Goal: Task Accomplishment & Management: Manage account settings

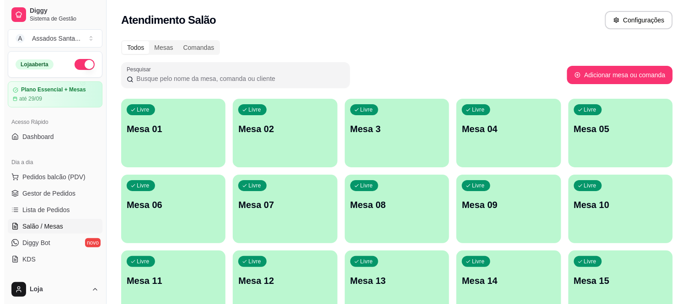
scroll to position [51, 0]
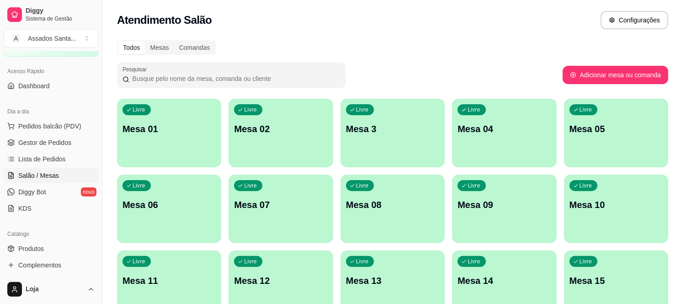
click at [156, 126] on p "Mesa 01" at bounding box center [168, 128] width 93 height 13
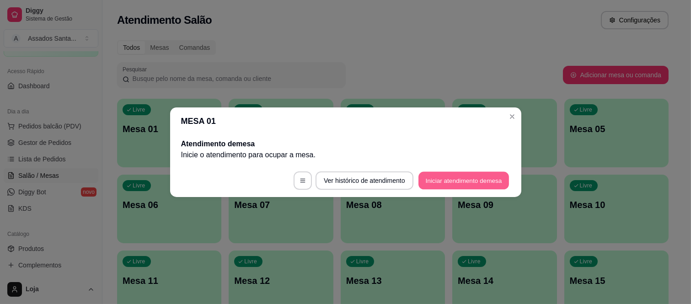
click at [448, 175] on button "Iniciar atendimento de mesa" at bounding box center [463, 180] width 90 height 18
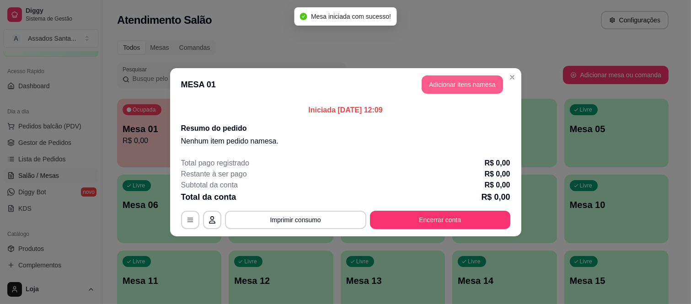
click at [433, 90] on button "Adicionar itens na mesa" at bounding box center [461, 84] width 81 height 18
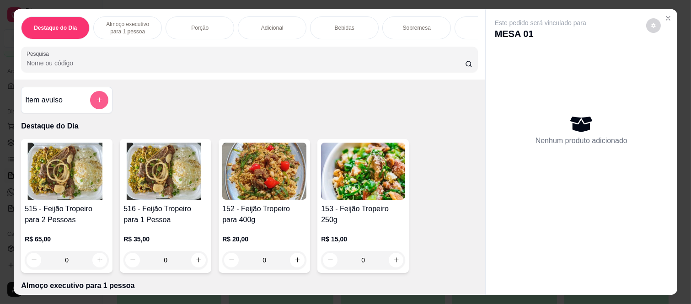
click at [91, 98] on button "add-separate-item" at bounding box center [99, 100] width 18 height 18
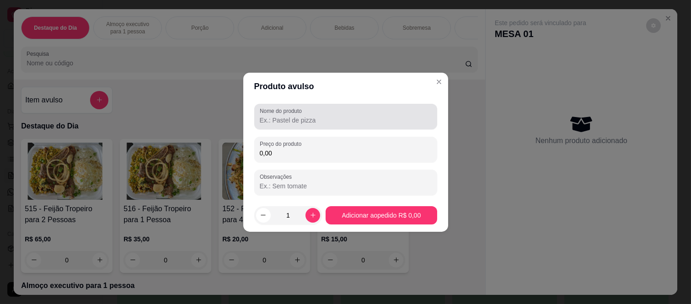
click at [282, 117] on input "Nome do produto" at bounding box center [346, 120] width 172 height 9
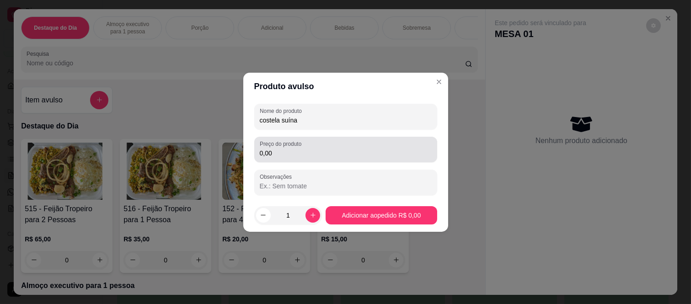
type input "costela suína"
click at [293, 156] on input "0,00" at bounding box center [346, 153] width 172 height 9
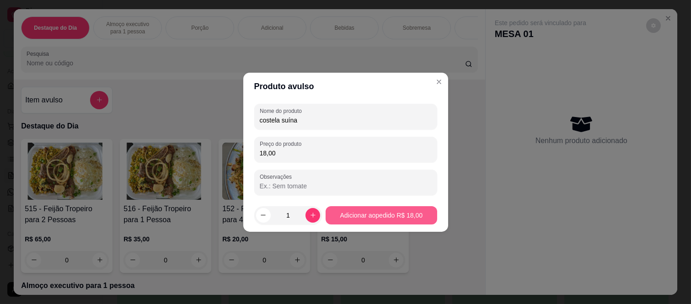
type input "18,00"
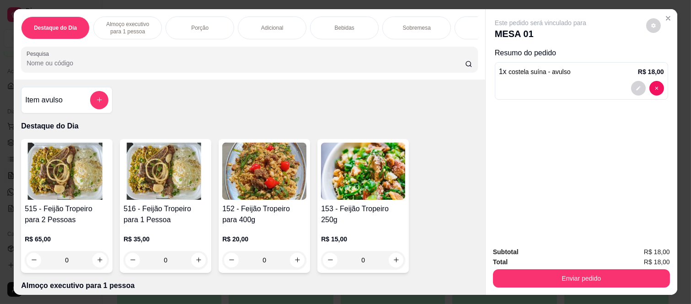
click at [281, 26] on div "Adicional" at bounding box center [272, 27] width 69 height 23
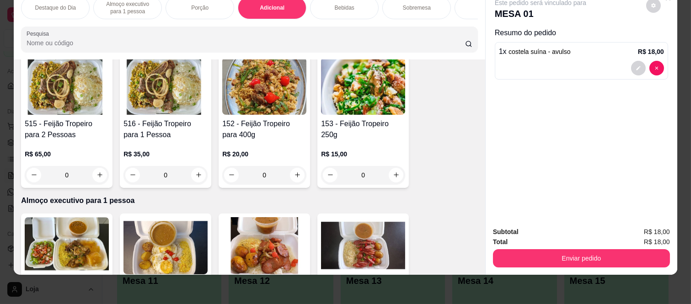
scroll to position [0, 0]
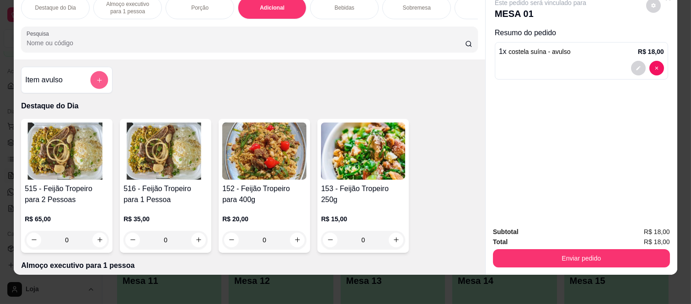
click at [97, 80] on icon "add-separate-item" at bounding box center [99, 80] width 7 height 7
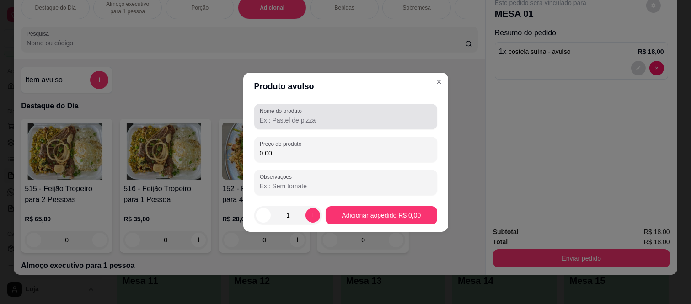
click at [310, 113] on div at bounding box center [346, 116] width 172 height 18
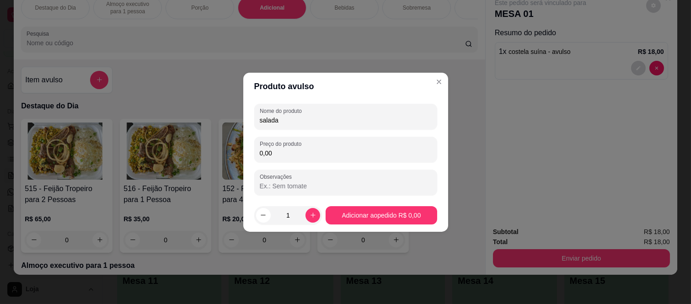
type input "salada"
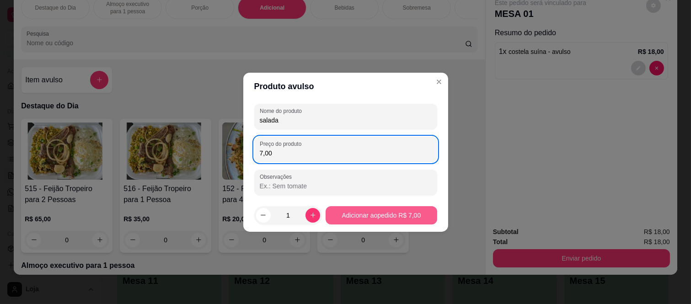
type input "7,00"
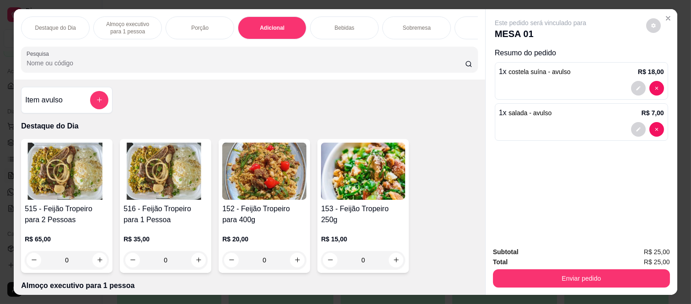
click at [337, 24] on p "Bebidas" at bounding box center [345, 27] width 20 height 7
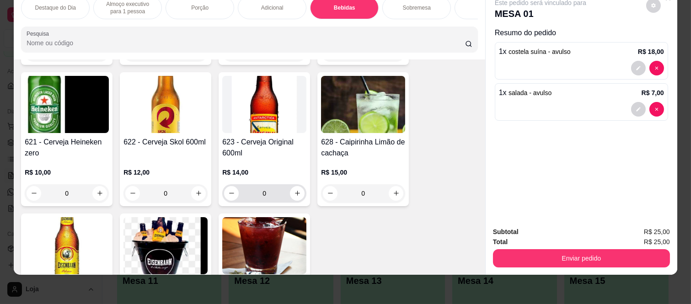
scroll to position [2085, 0]
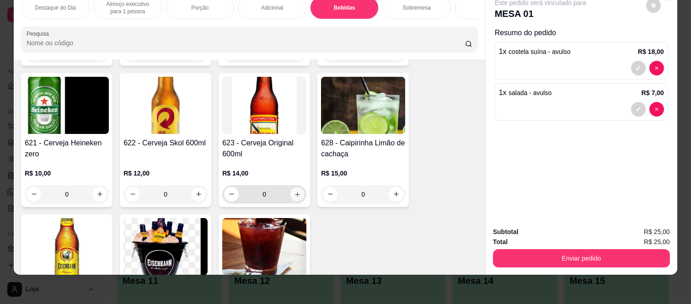
click at [294, 193] on icon "increase-product-quantity" at bounding box center [297, 194] width 7 height 7
type input "1"
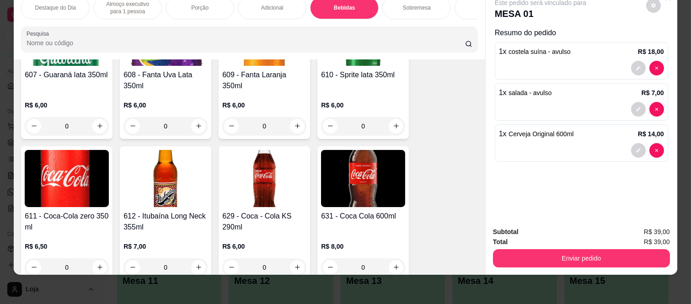
click at [272, 4] on p "Adicional" at bounding box center [272, 7] width 22 height 7
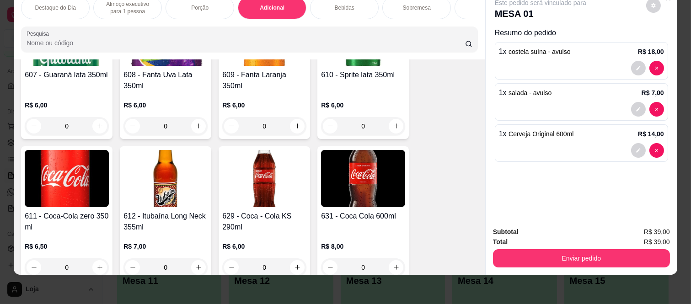
scroll to position [943, 0]
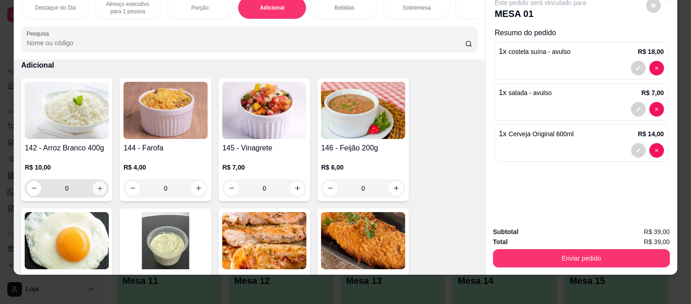
click at [99, 187] on icon "increase-product-quantity" at bounding box center [99, 188] width 7 height 7
type input "1"
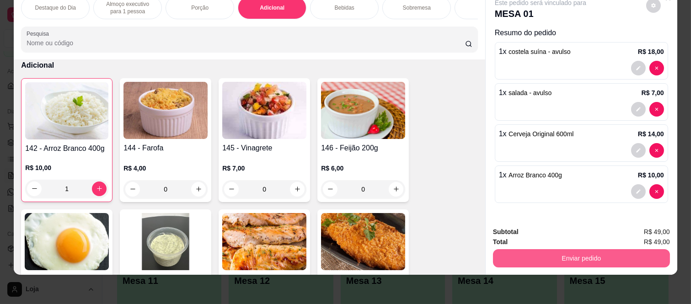
click at [569, 258] on button "Enviar pedido" at bounding box center [581, 258] width 177 height 18
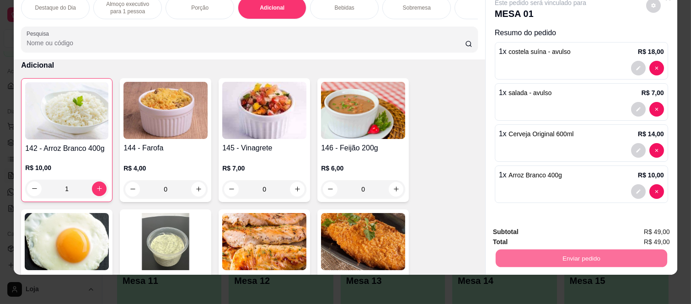
click at [559, 231] on button "Não registrar e enviar pedido" at bounding box center [551, 228] width 92 height 17
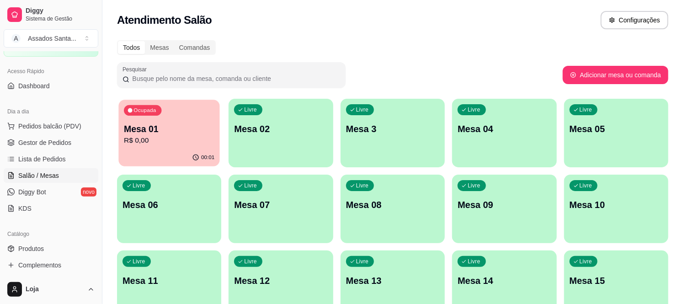
click at [181, 130] on p "Mesa 01" at bounding box center [169, 129] width 90 height 12
click at [189, 136] on p "R$ 0,00" at bounding box center [168, 140] width 93 height 11
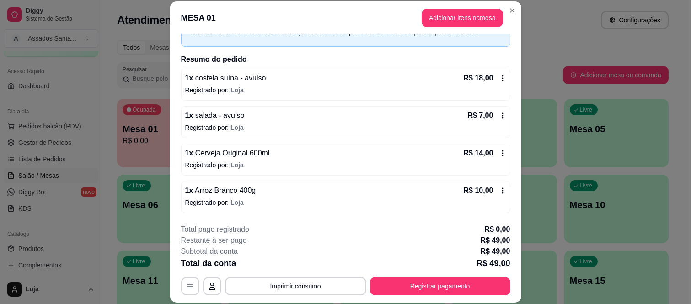
scroll to position [0, 0]
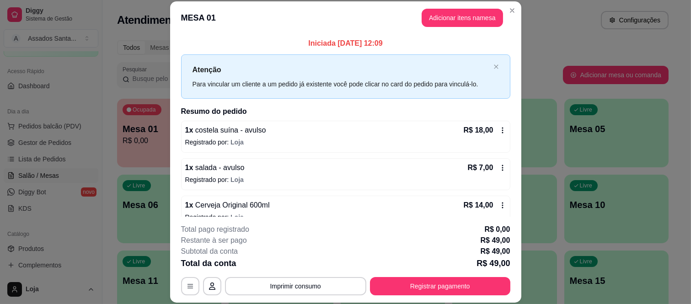
click at [499, 131] on icon at bounding box center [502, 130] width 7 height 7
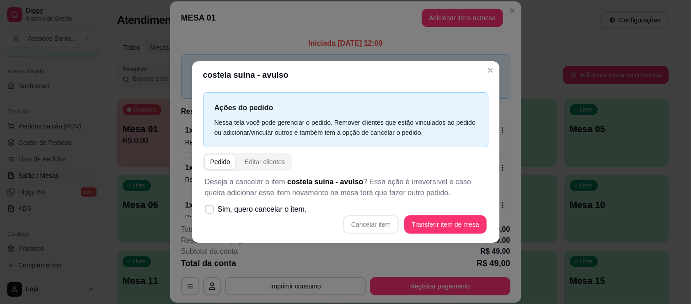
click at [372, 223] on div "Cancelar item Transferir item de mesa" at bounding box center [346, 224] width 282 height 18
click at [371, 227] on div "Cancelar item Transferir item de mesa" at bounding box center [346, 224] width 282 height 18
click at [218, 210] on span "Sim, quero cancelar o item." at bounding box center [262, 209] width 89 height 11
click at [210, 211] on input "Sim, quero cancelar o item." at bounding box center [207, 214] width 6 height 6
checkbox input "true"
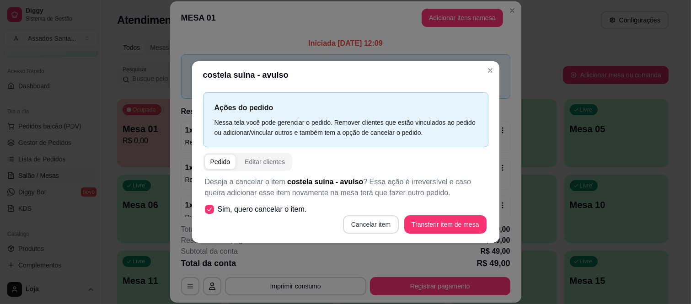
click at [367, 222] on button "Cancelar item" at bounding box center [371, 224] width 56 height 18
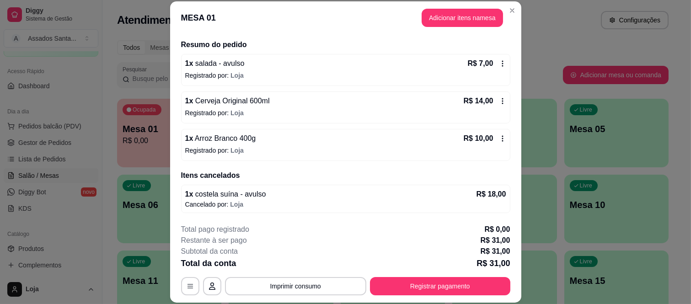
scroll to position [28, 0]
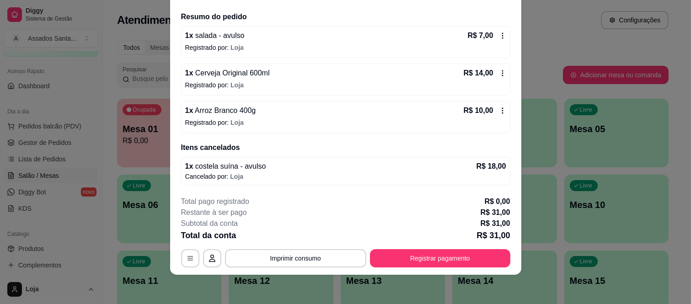
click at [499, 110] on icon at bounding box center [502, 110] width 7 height 7
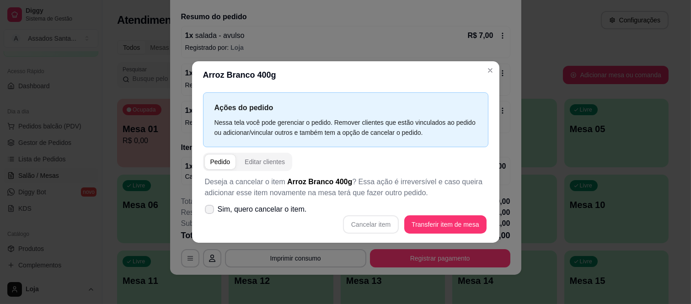
click at [221, 207] on span "Sim, quero cancelar o item." at bounding box center [262, 209] width 89 height 11
click at [210, 211] on input "Sim, quero cancelar o item." at bounding box center [207, 214] width 6 height 6
checkbox input "true"
click at [378, 220] on button "Cancelar item" at bounding box center [371, 224] width 56 height 18
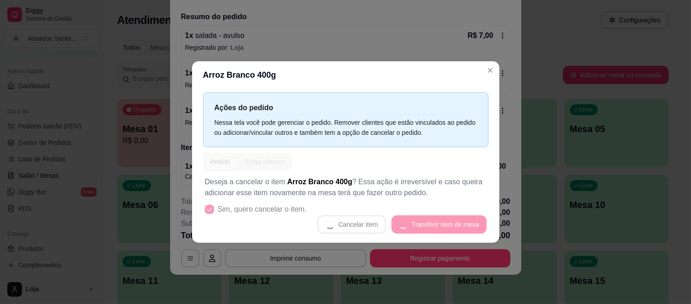
scroll to position [63, 0]
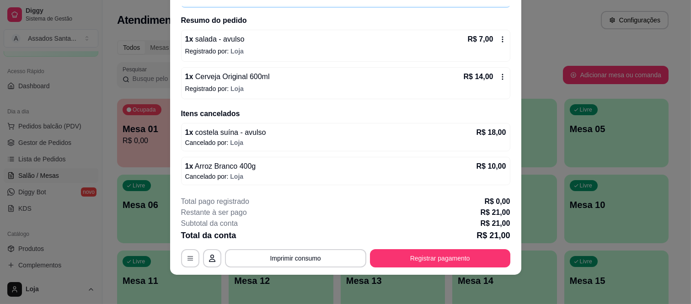
click at [499, 77] on icon at bounding box center [502, 76] width 7 height 7
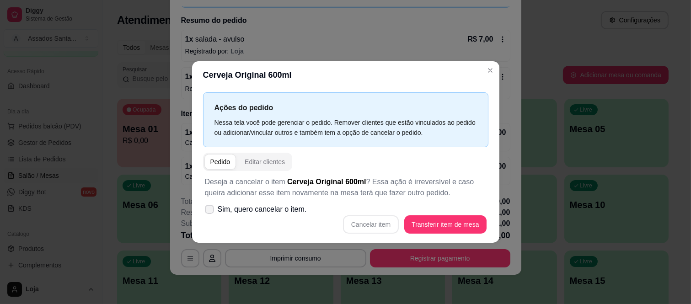
click at [213, 207] on span at bounding box center [209, 209] width 9 height 9
click at [210, 211] on input "Sim, quero cancelar o item." at bounding box center [207, 214] width 6 height 6
checkbox input "true"
click at [378, 223] on button "Cancelar item" at bounding box center [371, 224] width 56 height 18
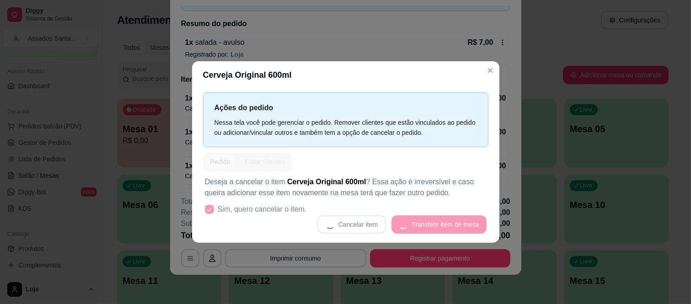
scroll to position [60, 0]
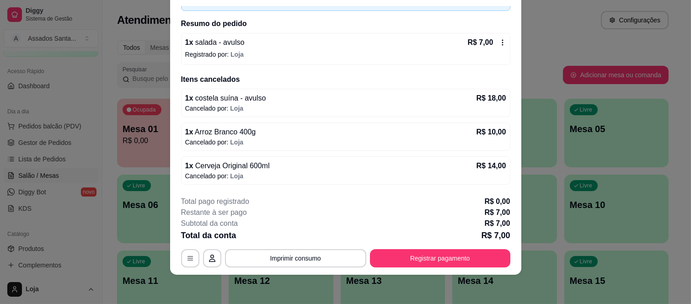
click at [499, 43] on icon at bounding box center [502, 42] width 7 height 7
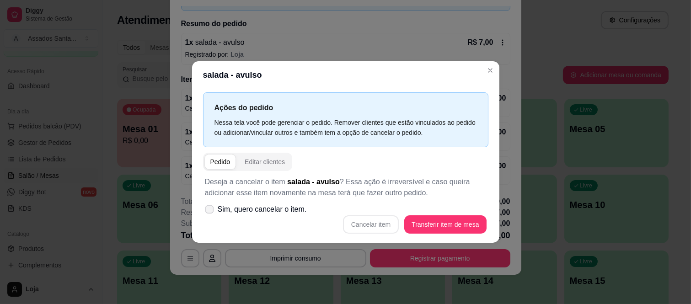
click at [227, 207] on span "Sim, quero cancelar o item." at bounding box center [262, 209] width 89 height 11
click at [210, 211] on input "Sim, quero cancelar o item." at bounding box center [207, 214] width 6 height 6
checkbox input "true"
click at [365, 222] on button "Cancelar item" at bounding box center [371, 224] width 54 height 18
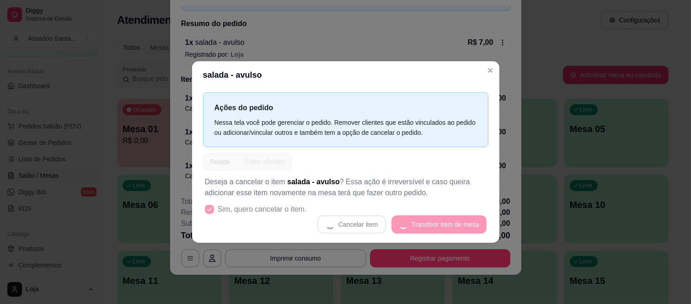
scroll to position [16, 0]
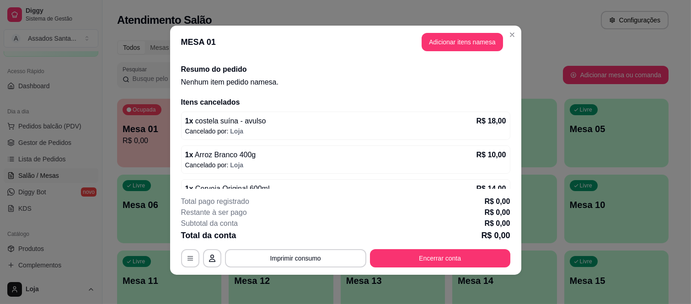
click at [282, 124] on div "1 x costela suína - avulso R$ 18,00" at bounding box center [345, 121] width 321 height 11
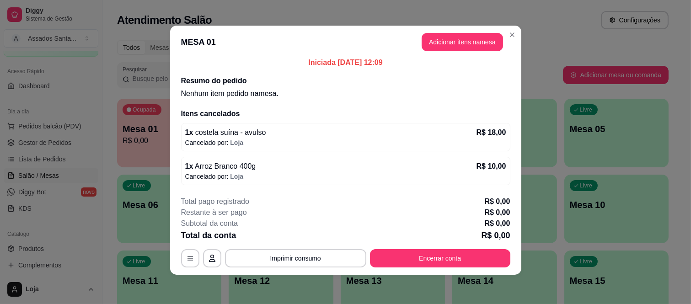
scroll to position [0, 0]
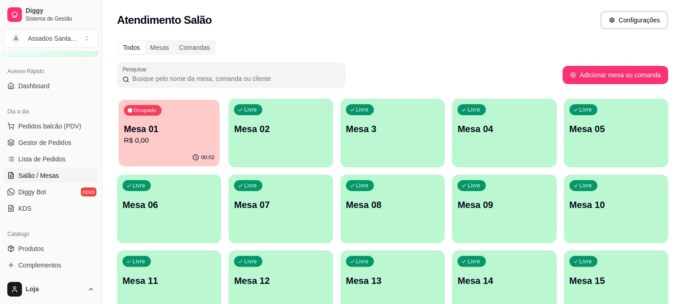
click at [198, 132] on p "Mesa 01" at bounding box center [169, 129] width 90 height 12
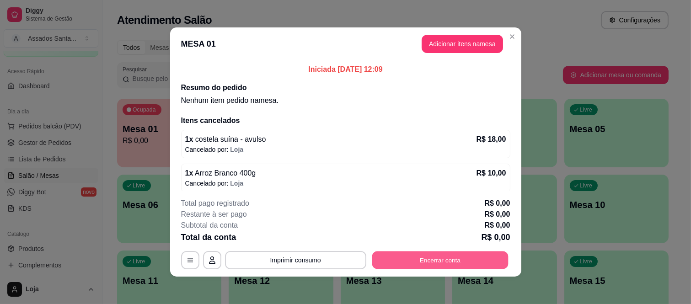
click at [453, 255] on button "Encerrar conta" at bounding box center [440, 260] width 136 height 18
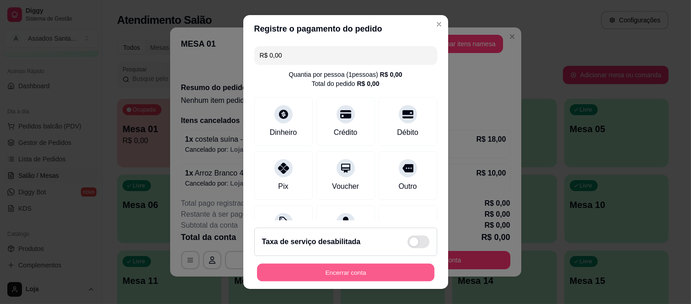
click at [351, 270] on button "Encerrar conta" at bounding box center [345, 272] width 177 height 18
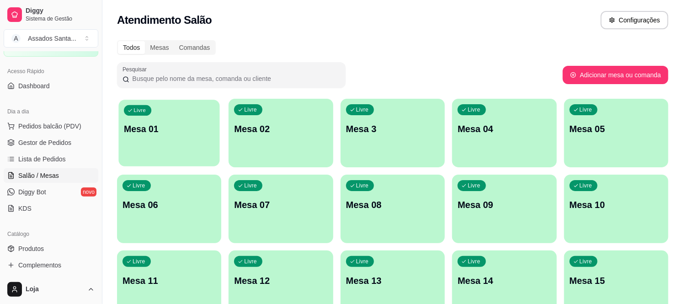
click at [174, 131] on p "Mesa 01" at bounding box center [169, 129] width 90 height 12
click at [51, 143] on span "Gestor de Pedidos" at bounding box center [44, 142] width 53 height 9
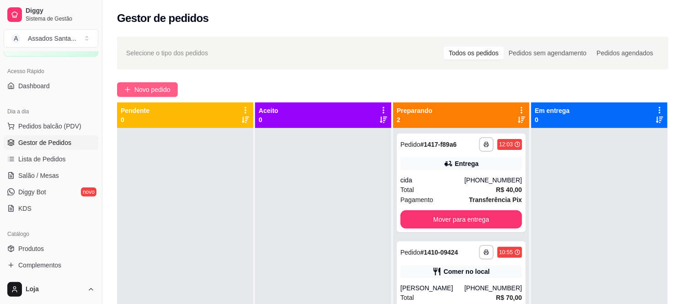
click at [154, 89] on span "Novo pedido" at bounding box center [152, 90] width 36 height 10
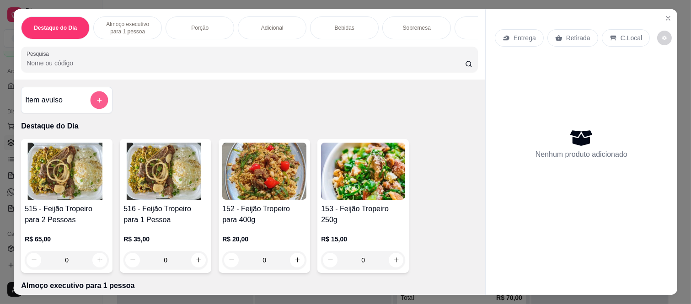
click at [97, 108] on button "add-separate-item" at bounding box center [99, 100] width 18 height 18
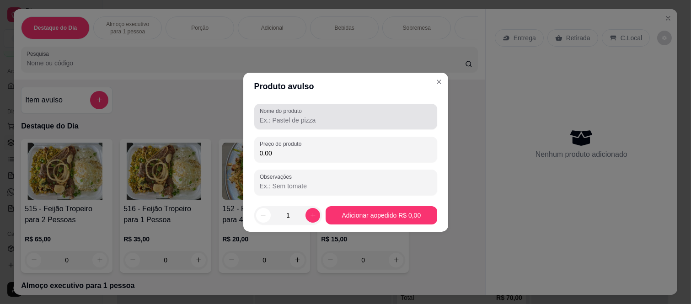
click at [321, 124] on input "Nome do produto" at bounding box center [346, 120] width 172 height 9
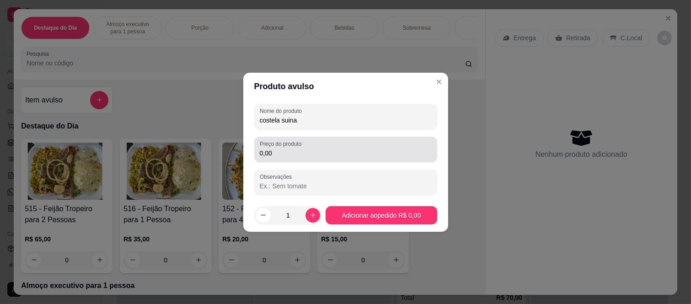
type input "costela suina"
click at [287, 158] on div "0,00" at bounding box center [346, 149] width 172 height 18
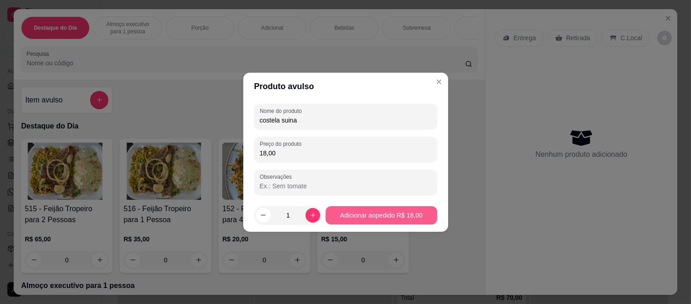
type input "18,00"
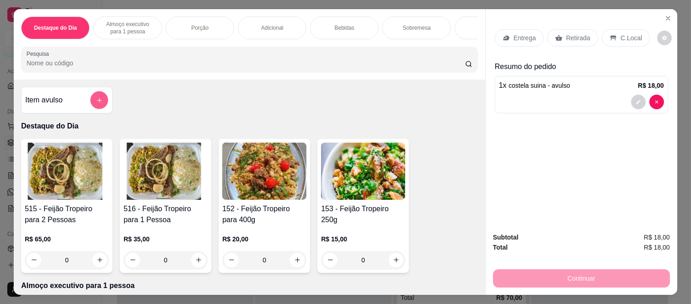
click at [90, 103] on button "add-separate-item" at bounding box center [99, 100] width 18 height 18
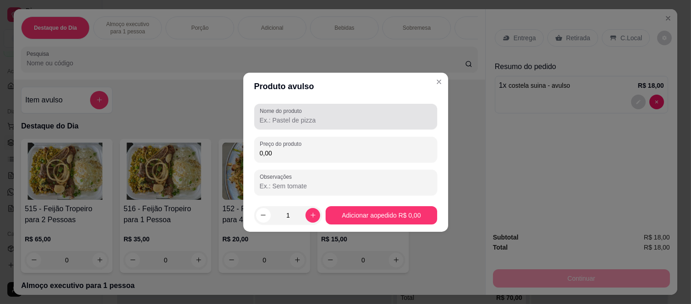
click at [270, 119] on input "Nome do produto" at bounding box center [346, 120] width 172 height 9
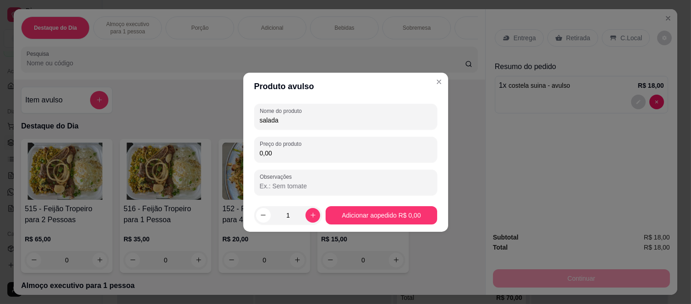
type input "salada"
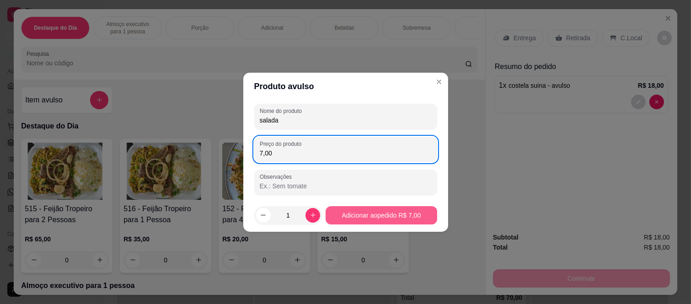
type input "7,00"
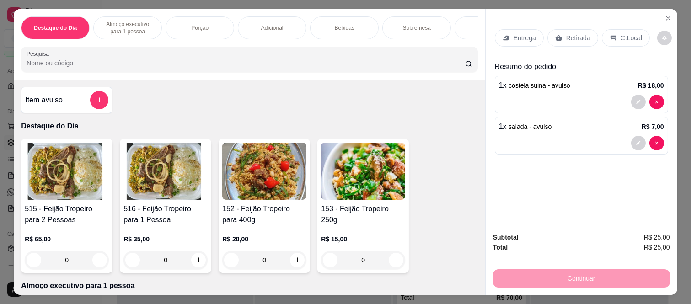
click at [271, 24] on p "Adicional" at bounding box center [272, 27] width 22 height 7
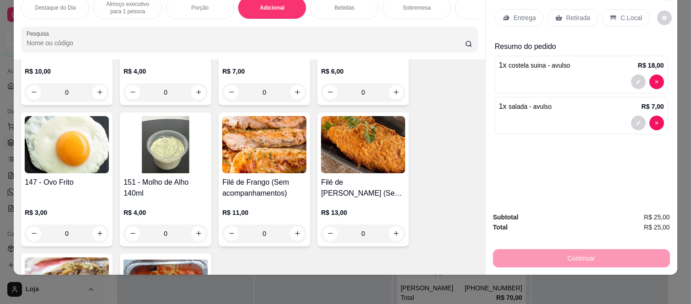
scroll to position [1044, 0]
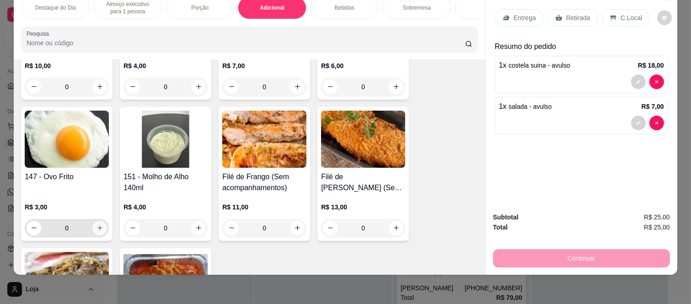
click at [96, 229] on icon "increase-product-quantity" at bounding box center [99, 227] width 7 height 7
type input "1"
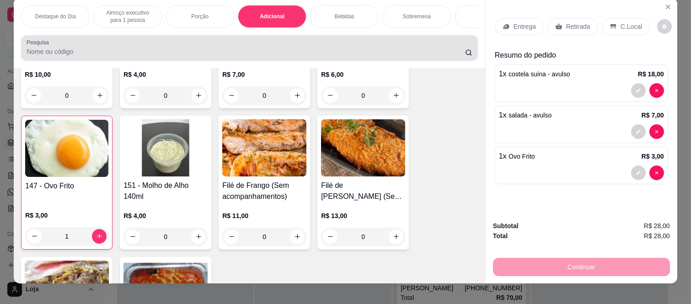
scroll to position [0, 0]
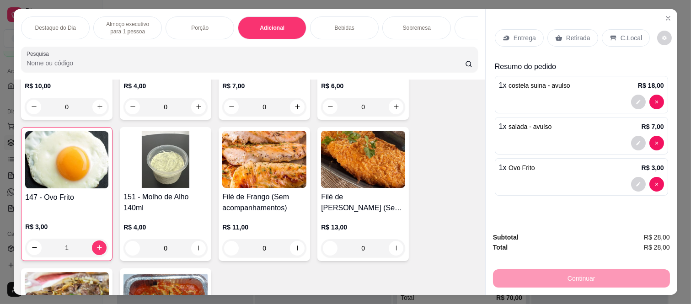
click at [340, 24] on p "Bebidas" at bounding box center [345, 27] width 20 height 7
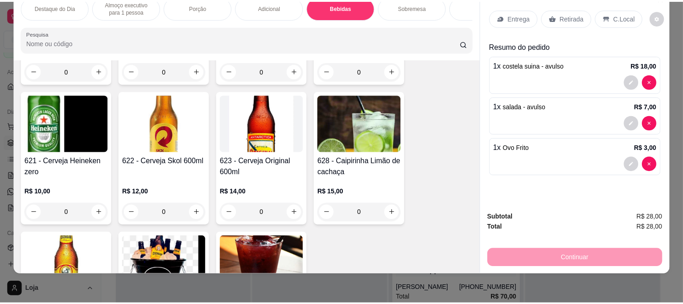
scroll to position [2085, 0]
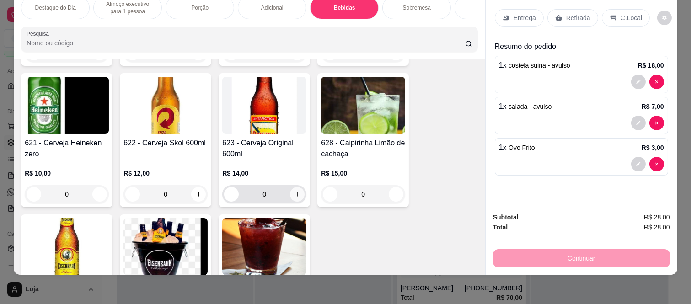
click at [294, 195] on icon "increase-product-quantity" at bounding box center [297, 194] width 7 height 7
type input "1"
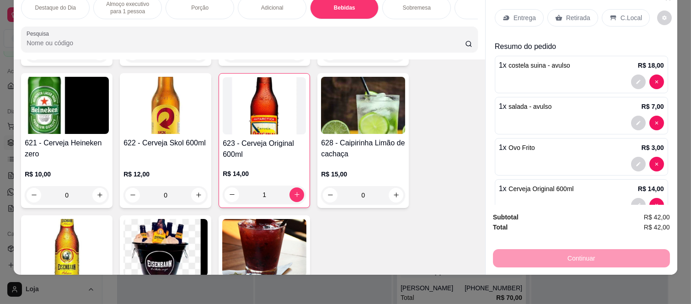
click at [577, 13] on p "Retirada" at bounding box center [578, 17] width 24 height 9
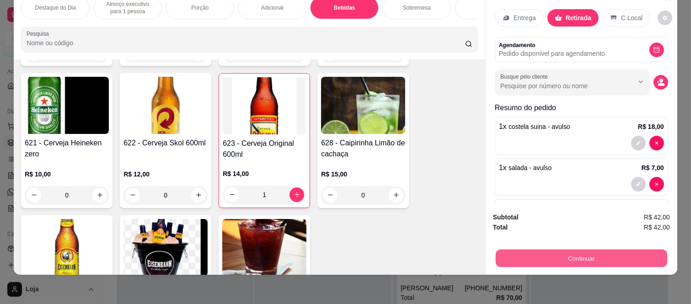
click at [569, 250] on button "Continuar" at bounding box center [580, 259] width 171 height 18
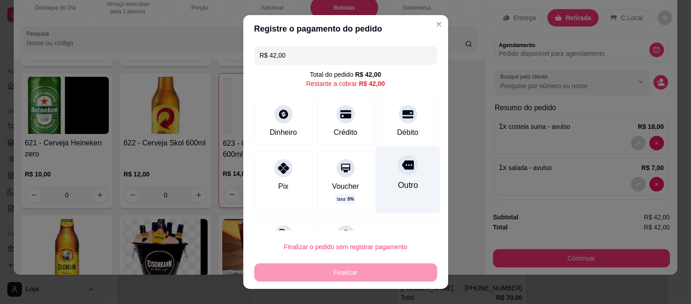
click at [398, 171] on div at bounding box center [408, 165] width 20 height 20
type input "R$ 0,00"
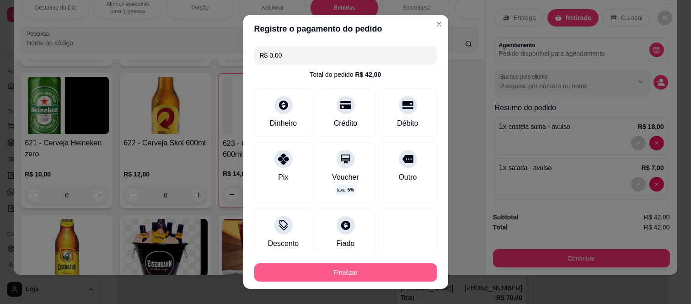
click at [344, 267] on button "Finalizar" at bounding box center [345, 272] width 183 height 18
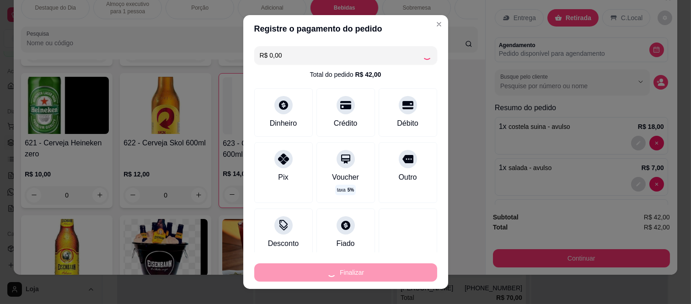
type input "0"
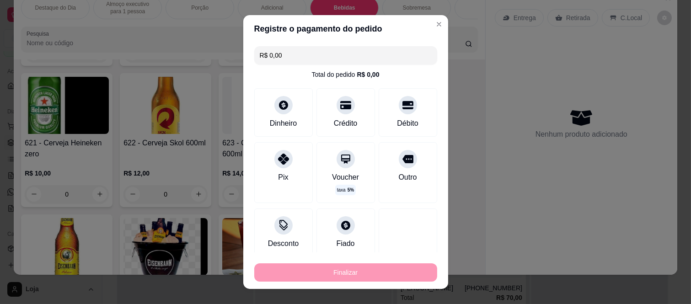
type input "-R$ 42,00"
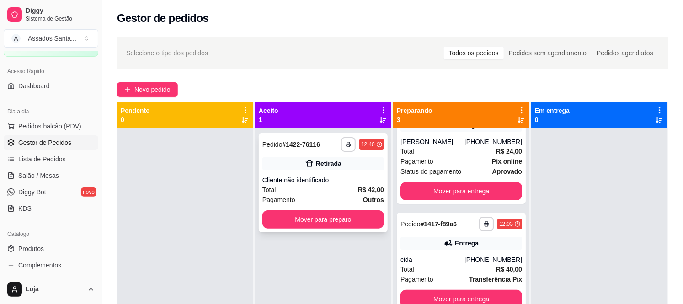
click at [307, 181] on div "Cliente não identificado" at bounding box center [323, 179] width 122 height 9
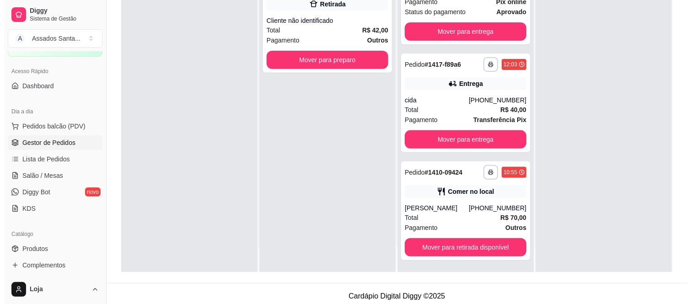
scroll to position [139, 0]
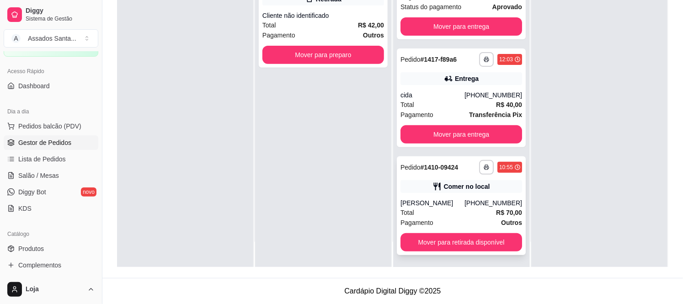
click at [454, 198] on div "[PERSON_NAME]" at bounding box center [432, 202] width 64 height 9
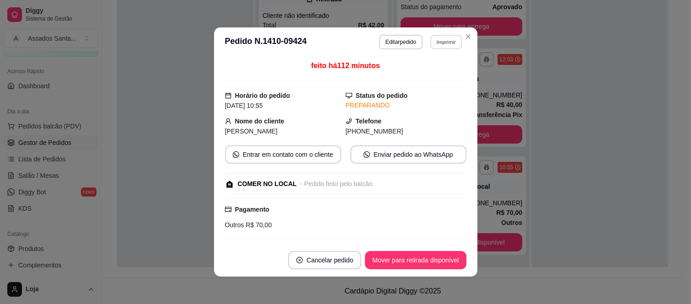
click at [445, 43] on button "Imprimir" at bounding box center [446, 42] width 32 height 14
click at [433, 75] on button "IMPRESSORA caixa" at bounding box center [426, 75] width 64 height 14
click at [402, 38] on button "Editar pedido" at bounding box center [400, 42] width 43 height 15
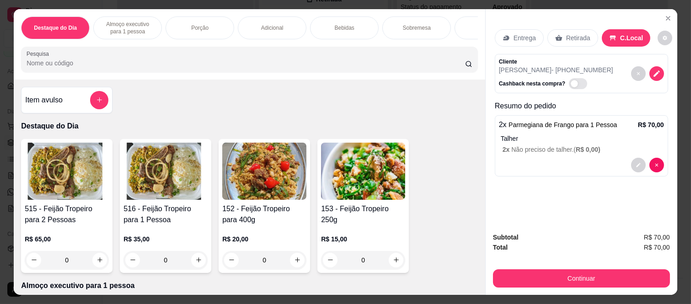
click at [408, 24] on p "Sobremesa" at bounding box center [417, 27] width 28 height 7
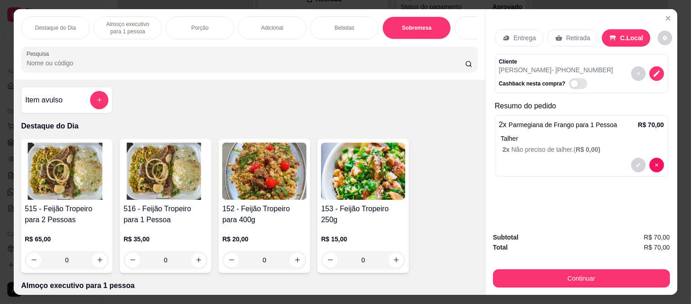
scroll to position [24, 0]
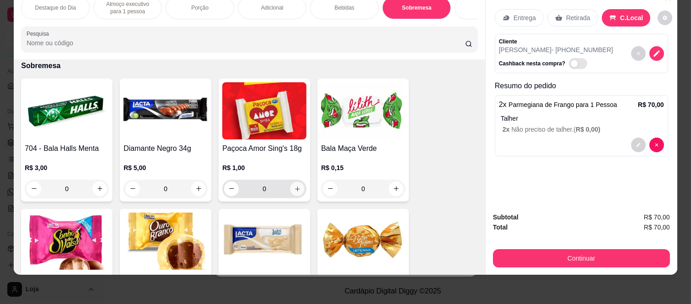
click at [294, 186] on icon "increase-product-quantity" at bounding box center [297, 189] width 7 height 7
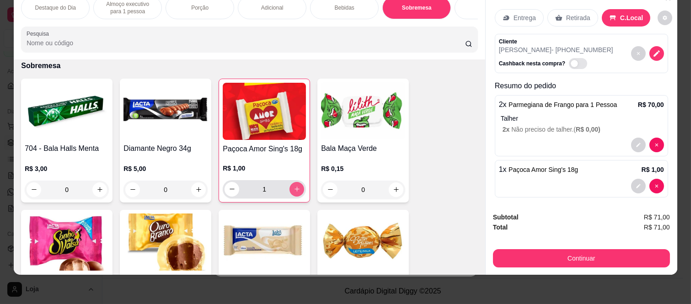
click at [293, 186] on icon "increase-product-quantity" at bounding box center [296, 189] width 7 height 7
type input "2"
click at [195, 188] on icon "increase-product-quantity" at bounding box center [198, 189] width 7 height 7
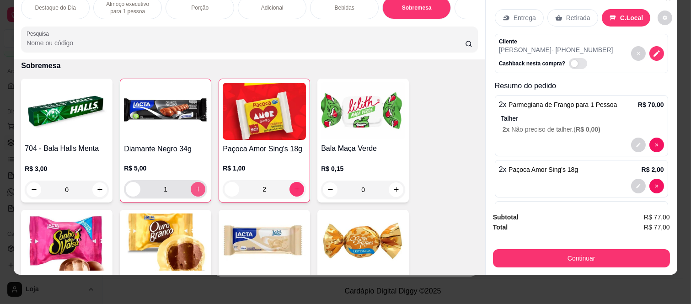
click at [196, 188] on icon "increase-product-quantity" at bounding box center [198, 189] width 5 height 5
type input "2"
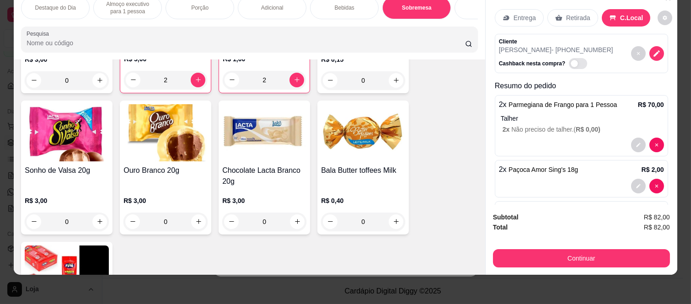
scroll to position [2533, 0]
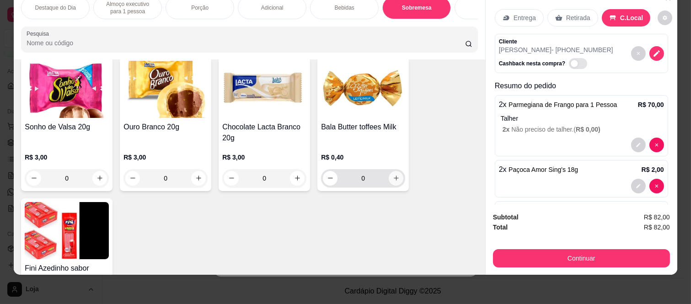
click at [394, 177] on icon "increase-product-quantity" at bounding box center [396, 178] width 7 height 7
click at [394, 177] on icon "increase-product-quantity" at bounding box center [395, 177] width 7 height 7
type input "2"
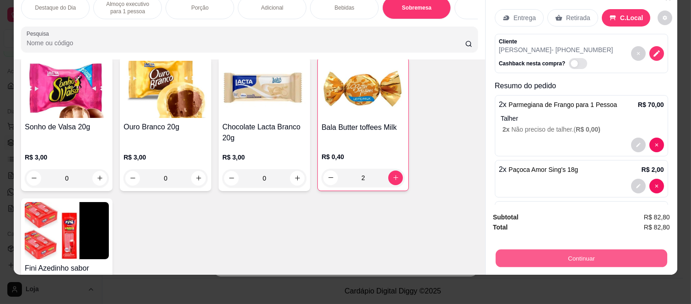
click at [564, 250] on button "Continuar" at bounding box center [580, 259] width 171 height 18
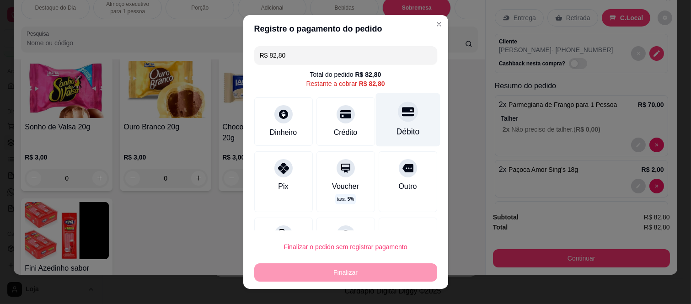
click at [396, 127] on div "Débito" at bounding box center [407, 132] width 23 height 12
type input "R$ 0,00"
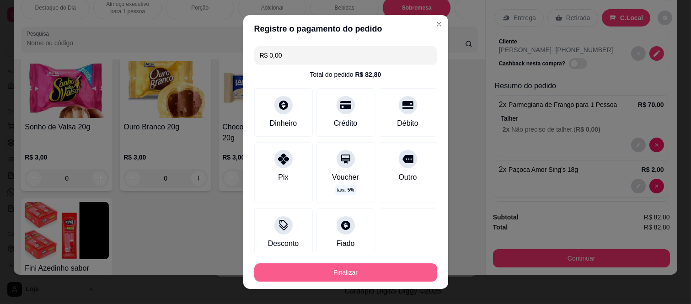
click at [345, 269] on button "Finalizar" at bounding box center [345, 272] width 183 height 18
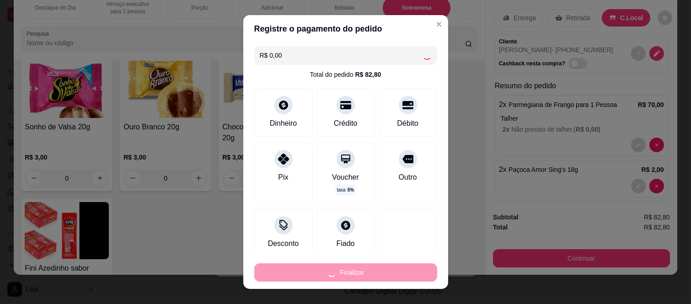
type input "0"
type input "-R$ 82,80"
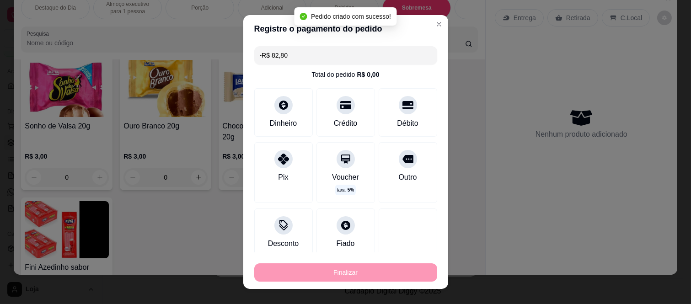
scroll to position [2532, 0]
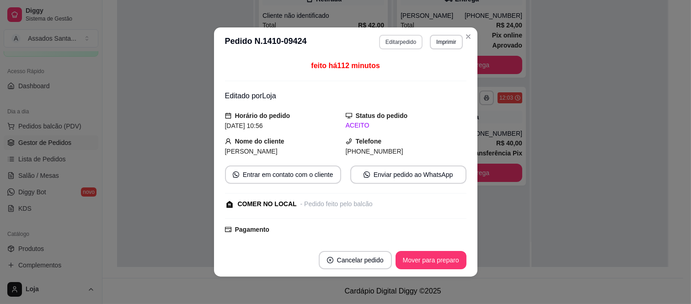
click at [385, 42] on button "Editar pedido" at bounding box center [400, 42] width 43 height 15
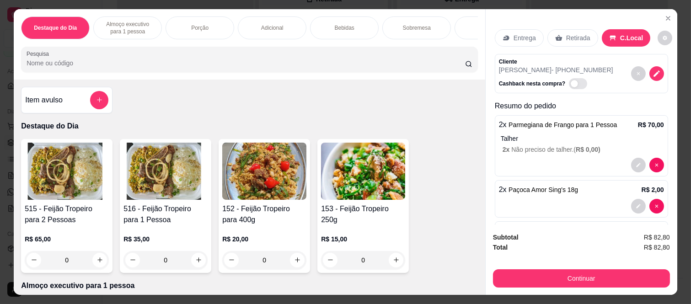
click at [335, 24] on p "Bebidas" at bounding box center [345, 27] width 20 height 7
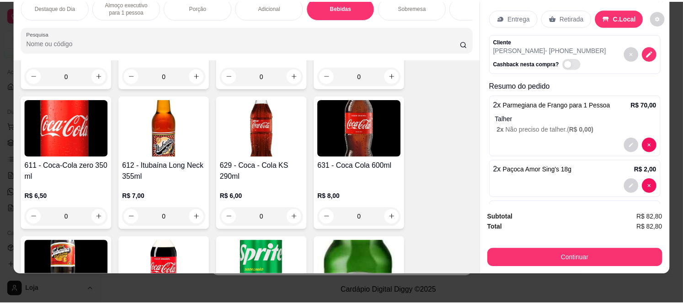
scroll to position [1780, 0]
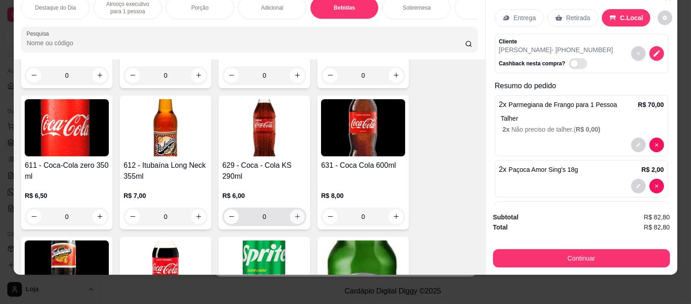
click at [294, 213] on icon "increase-product-quantity" at bounding box center [297, 216] width 7 height 7
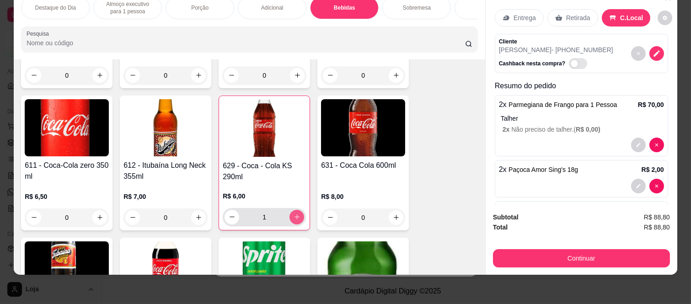
click at [293, 213] on icon "increase-product-quantity" at bounding box center [296, 216] width 7 height 7
type input "2"
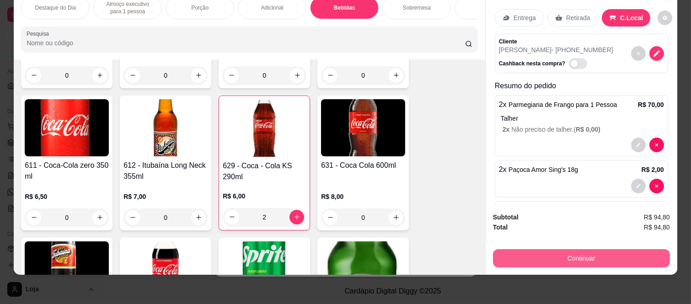
click at [578, 249] on button "Continuar" at bounding box center [581, 258] width 177 height 18
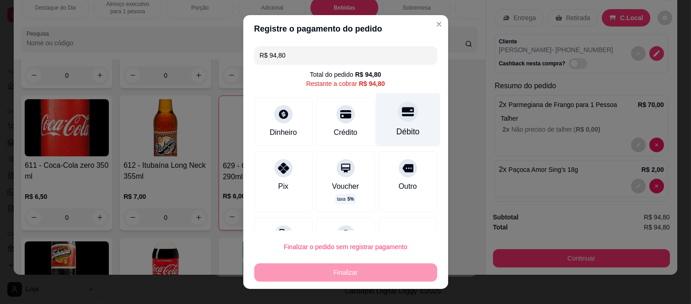
drag, startPoint x: 396, startPoint y: 116, endPoint x: 397, endPoint y: 124, distance: 8.2
click at [398, 117] on div at bounding box center [408, 112] width 20 height 20
type input "R$ 0,00"
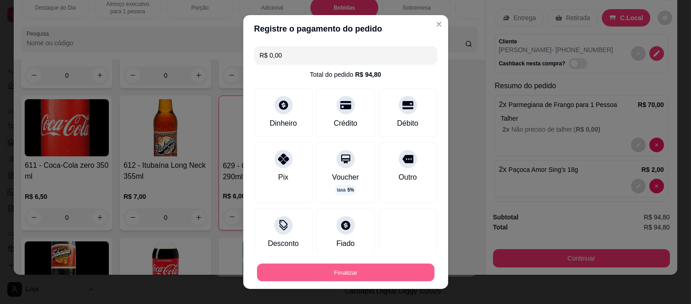
click at [361, 267] on button "Finalizar" at bounding box center [345, 272] width 177 height 18
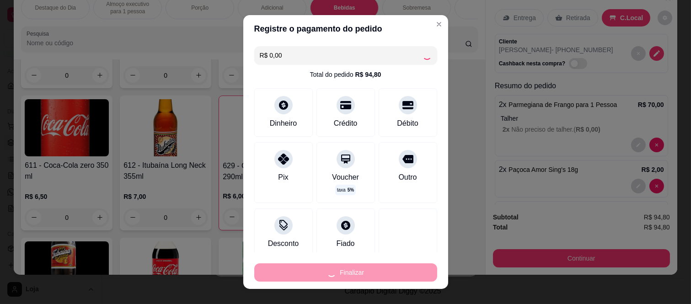
type input "0"
type input "-R$ 94,80"
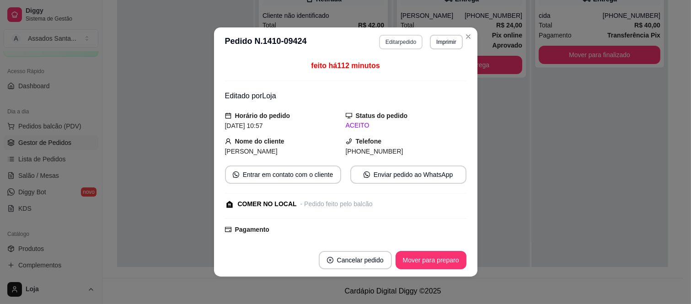
click at [399, 41] on button "Editar pedido" at bounding box center [400, 42] width 43 height 15
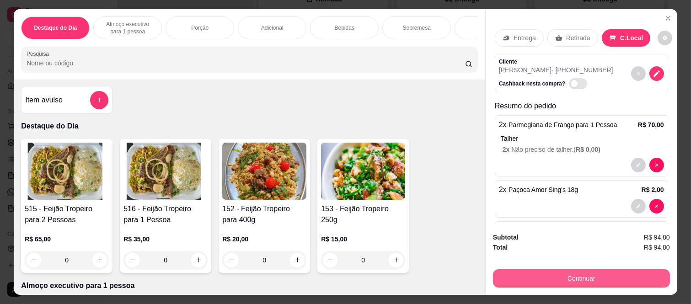
click at [555, 271] on button "Continuar" at bounding box center [581, 278] width 177 height 18
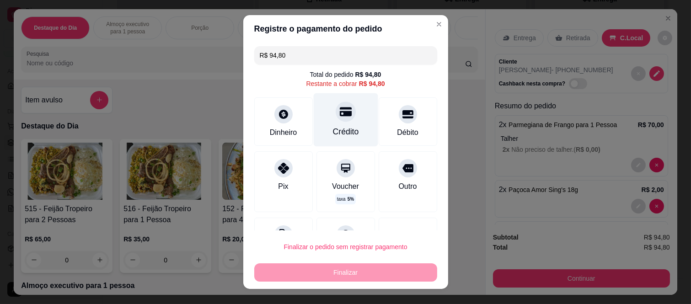
click at [339, 117] on icon at bounding box center [345, 112] width 12 height 12
type input "R$ 0,00"
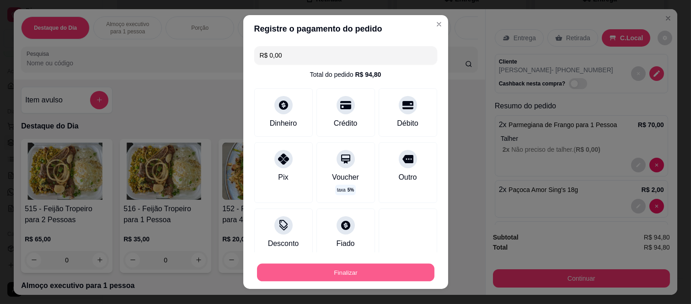
click at [323, 268] on button "Finalizar" at bounding box center [345, 272] width 177 height 18
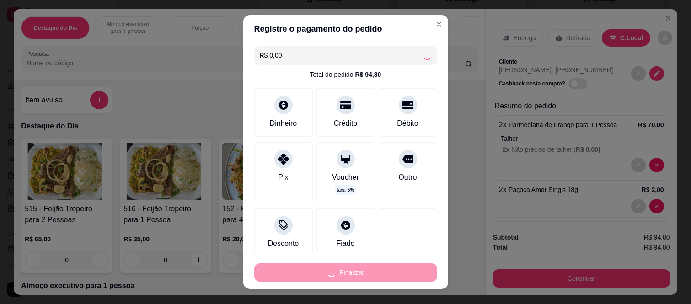
type input "0"
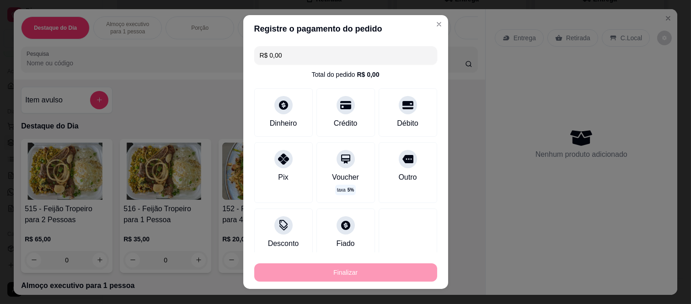
type input "-R$ 94,80"
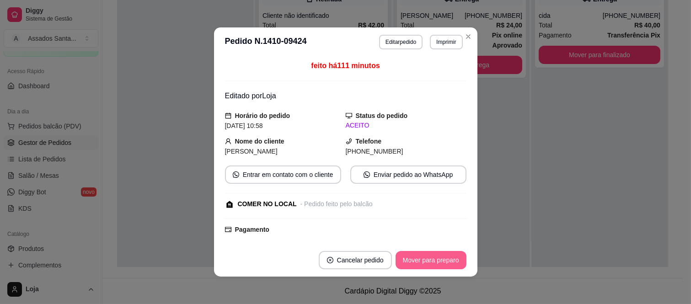
click at [428, 258] on button "Mover para preparo" at bounding box center [430, 260] width 71 height 18
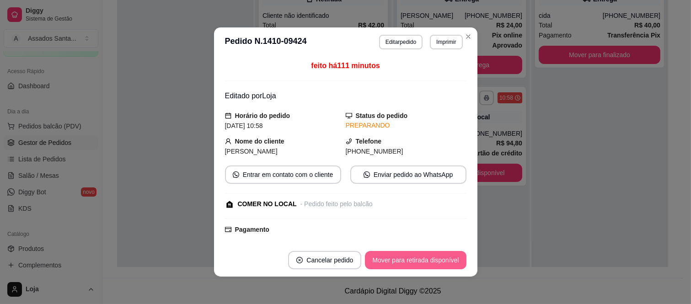
click at [428, 258] on button "Mover para retirada disponível" at bounding box center [415, 260] width 101 height 18
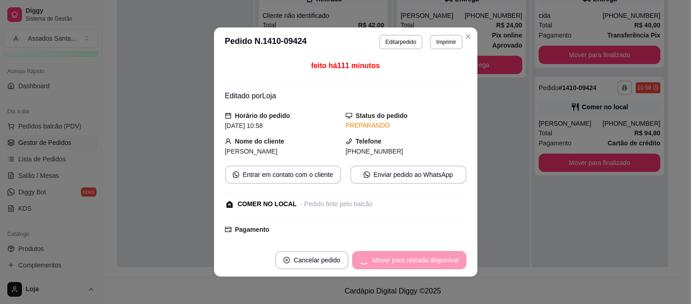
click at [428, 258] on div "Mover para retirada disponível" at bounding box center [409, 260] width 114 height 18
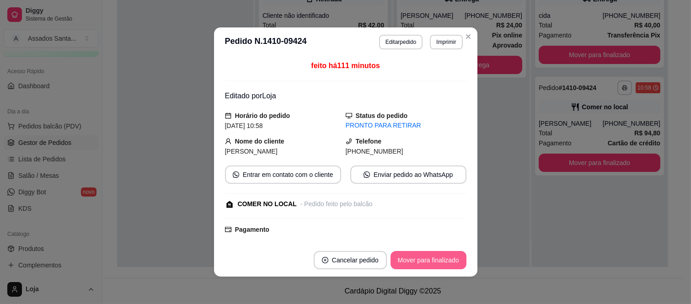
click at [422, 260] on button "Mover para finalizado" at bounding box center [428, 260] width 76 height 18
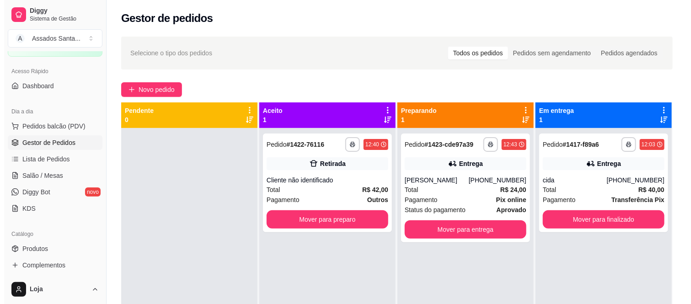
scroll to position [25, 0]
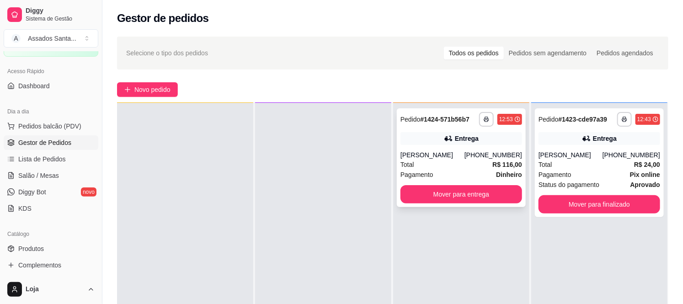
click at [465, 140] on div "Entrega" at bounding box center [467, 138] width 24 height 9
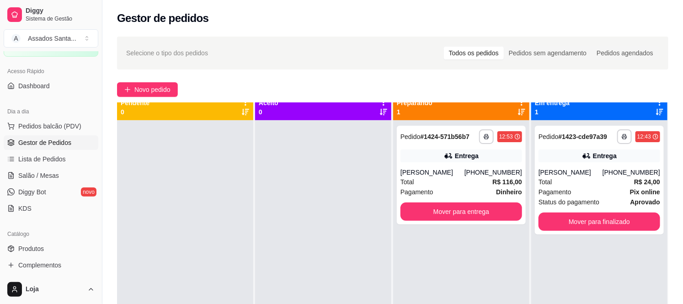
scroll to position [0, 0]
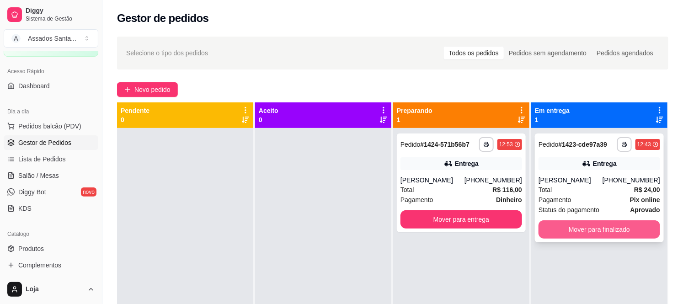
click at [599, 222] on button "Mover para finalizado" at bounding box center [599, 229] width 122 height 18
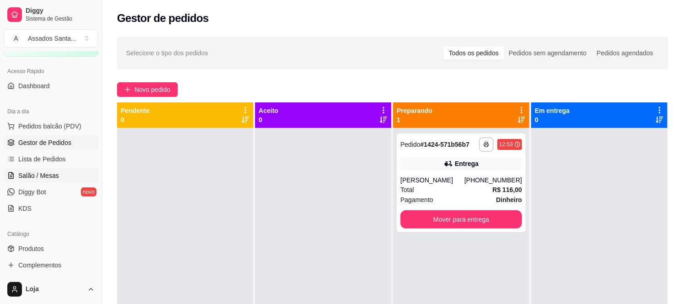
click at [45, 176] on span "Salão / Mesas" at bounding box center [38, 175] width 41 height 9
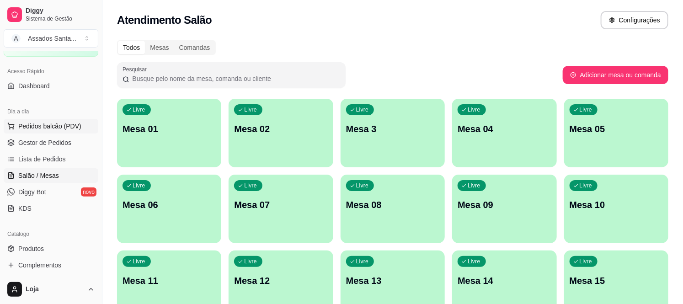
click at [45, 130] on span "Pedidos balcão (PDV)" at bounding box center [49, 126] width 63 height 9
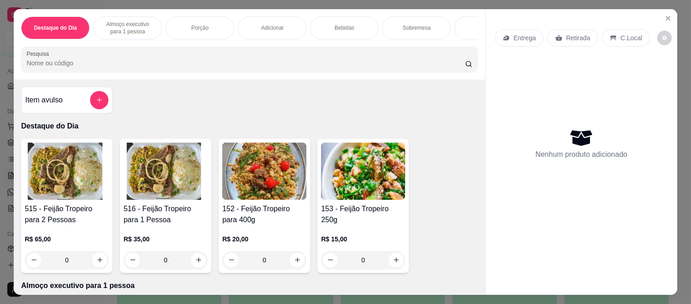
click at [132, 24] on p "Almoço executivo para 1 pessoa" at bounding box center [127, 28] width 53 height 15
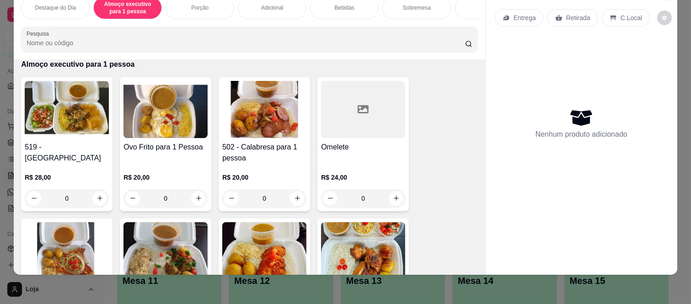
scroll to position [200, 0]
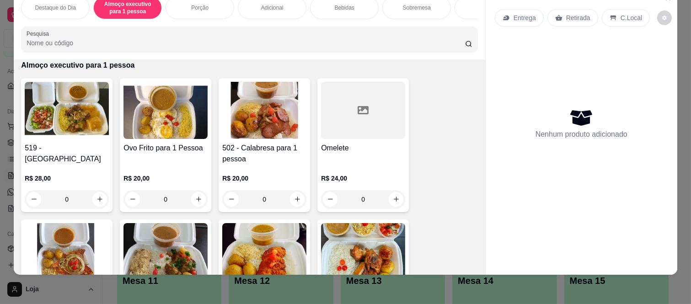
click at [292, 197] on div "0" at bounding box center [264, 199] width 84 height 18
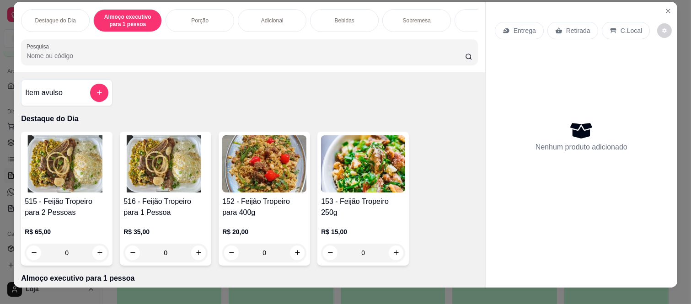
scroll to position [0, 0]
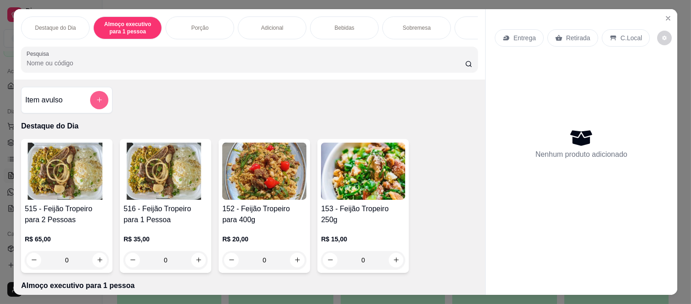
click at [90, 106] on button "add-separate-item" at bounding box center [99, 100] width 18 height 18
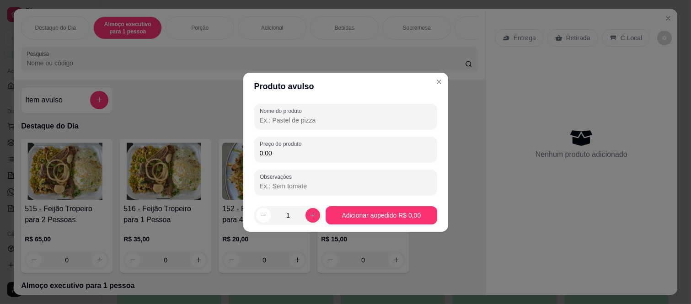
click at [284, 116] on input "Nome do produto" at bounding box center [346, 120] width 172 height 9
type input "ALMOÇO LINGUIÇA"
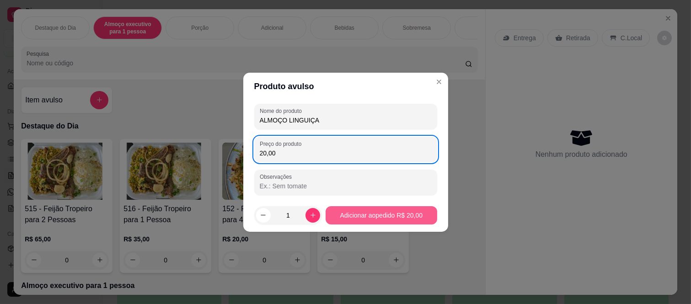
type input "20,00"
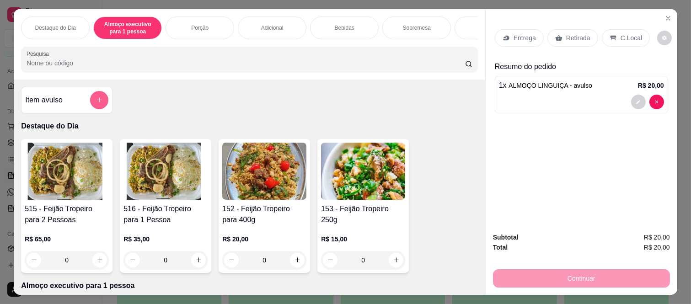
click at [90, 103] on button "add-separate-item" at bounding box center [99, 100] width 18 height 18
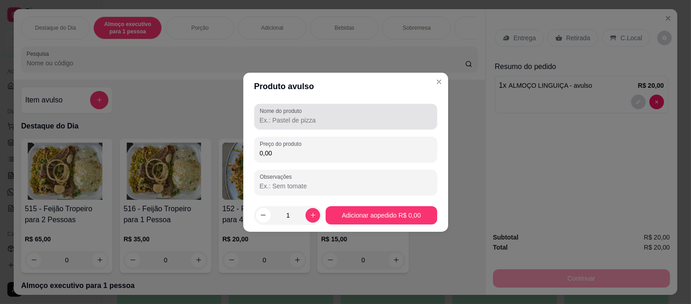
click at [303, 112] on label "Nome do produto" at bounding box center [282, 111] width 45 height 8
click at [303, 116] on input "Nome do produto" at bounding box center [346, 120] width 172 height 9
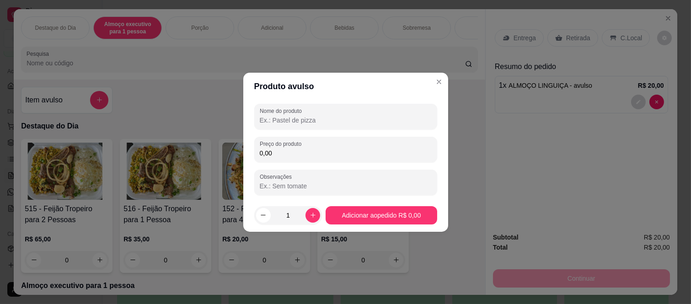
type input "@"
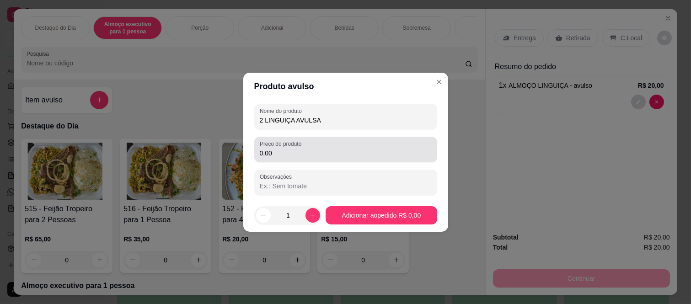
type input "2 LINGUIÇA AVULSA"
click at [277, 155] on input "0,00" at bounding box center [346, 153] width 172 height 9
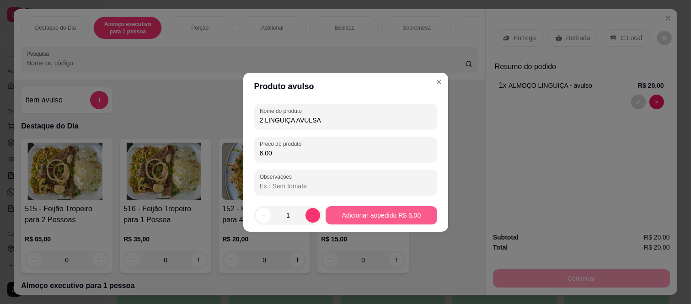
type input "6,00"
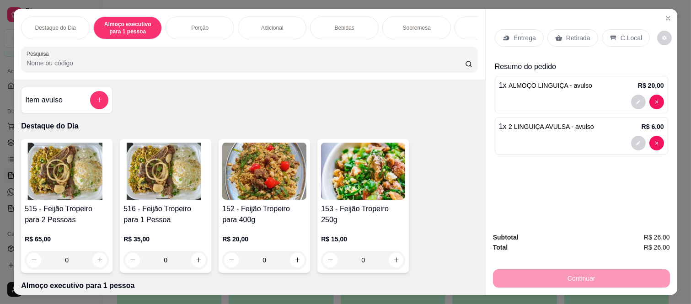
click at [339, 25] on p "Bebidas" at bounding box center [345, 27] width 20 height 7
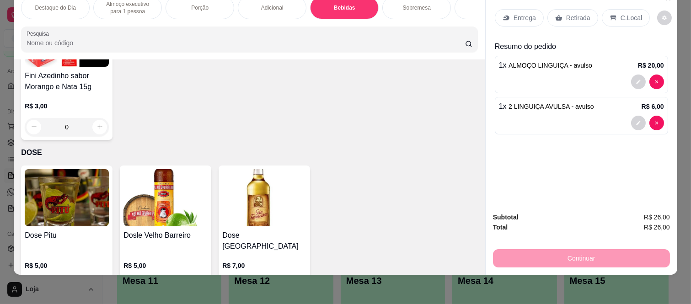
scroll to position [2752, 0]
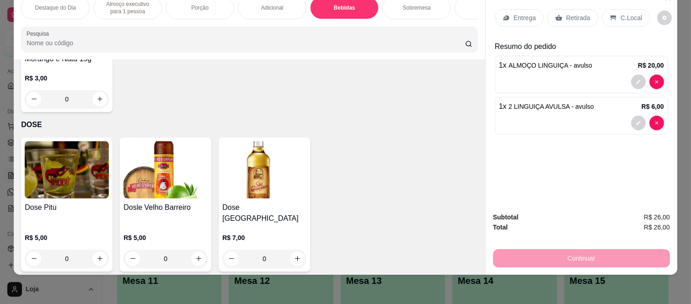
click at [99, 255] on icon "increase-product-quantity" at bounding box center [99, 258] width 7 height 7
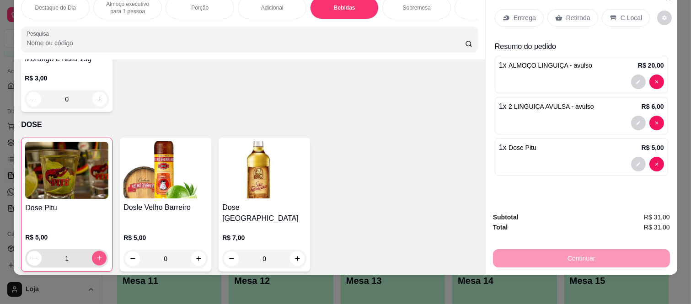
click at [99, 255] on icon "increase-product-quantity" at bounding box center [99, 258] width 7 height 7
click at [99, 251] on button "increase-product-quantity" at bounding box center [99, 258] width 15 height 15
type input "3"
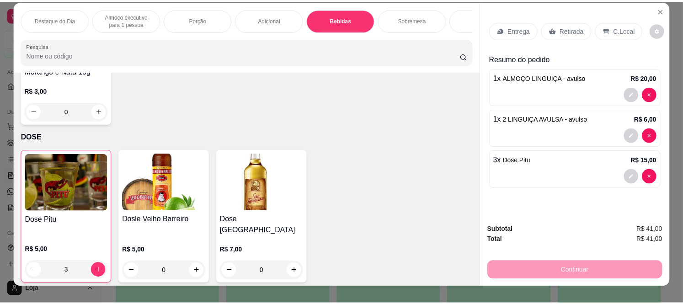
scroll to position [0, 0]
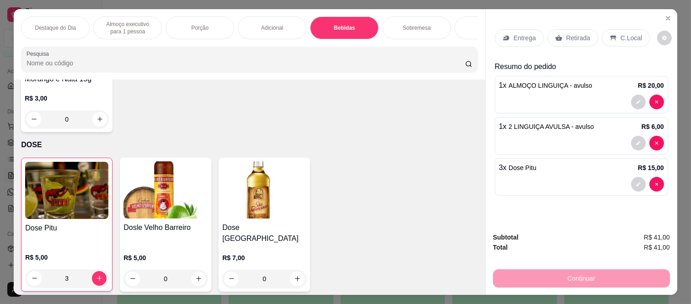
click at [645, 34] on div "Entrega Retirada C.Local" at bounding box center [581, 38] width 173 height 32
click at [626, 35] on p "C.Local" at bounding box center [630, 37] width 21 height 9
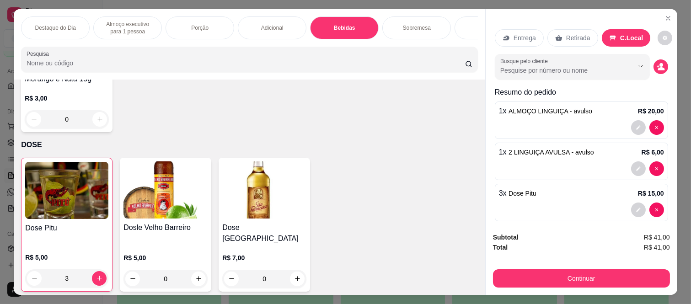
click at [590, 288] on div "Subtotal R$ 41,00 Total R$ 41,00 Continuar" at bounding box center [580, 260] width 191 height 70
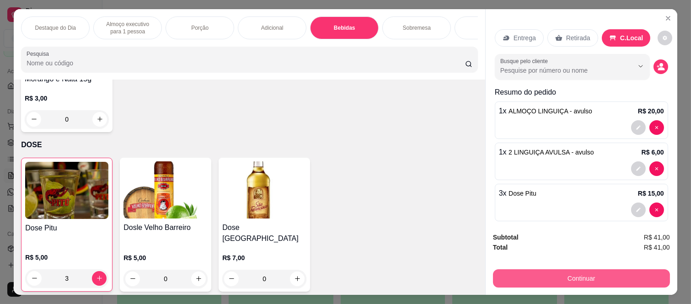
click at [591, 277] on button "Continuar" at bounding box center [581, 278] width 177 height 18
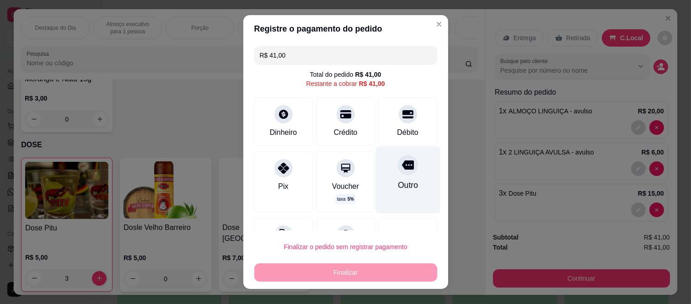
click at [400, 176] on div "Outro" at bounding box center [407, 180] width 64 height 67
type input "R$ 0,00"
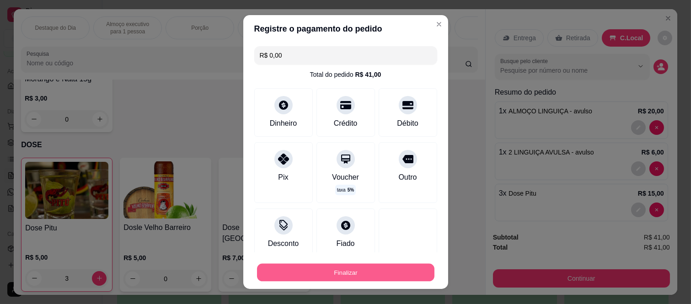
click at [381, 275] on button "Finalizar" at bounding box center [345, 272] width 177 height 18
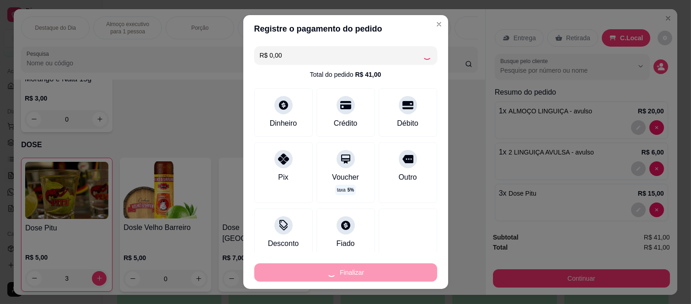
type input "0"
type input "-R$ 41,00"
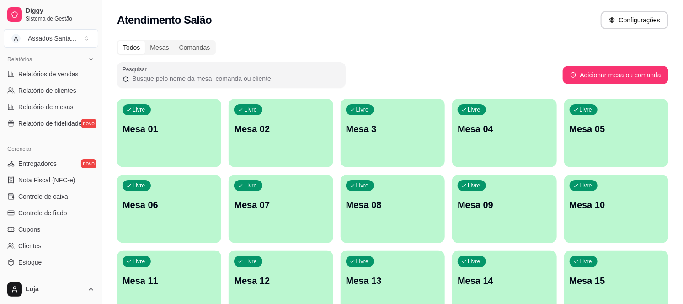
scroll to position [304, 0]
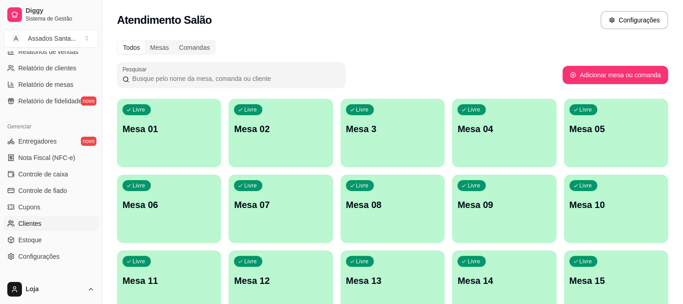
click at [42, 222] on link "Clientes" at bounding box center [51, 223] width 95 height 15
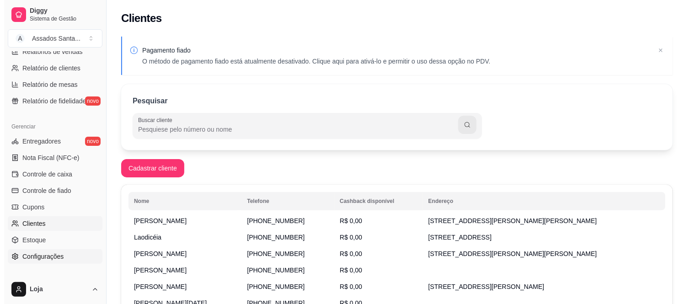
scroll to position [353, 0]
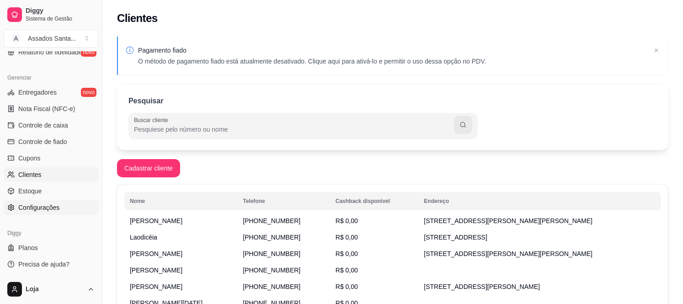
click at [48, 214] on link "Configurações" at bounding box center [51, 207] width 95 height 15
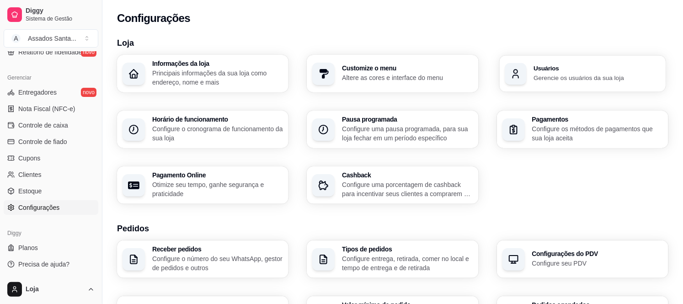
click at [556, 85] on div "Usuários Gerencie os usuários da sua loja" at bounding box center [582, 73] width 166 height 37
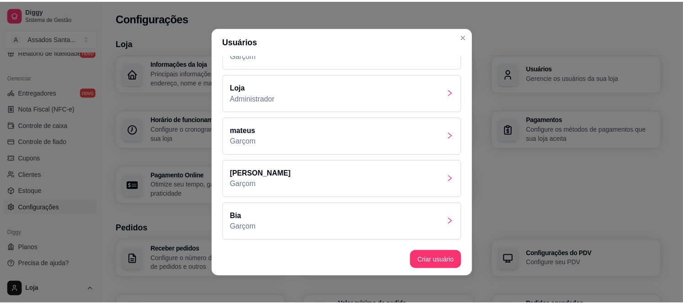
scroll to position [200, 0]
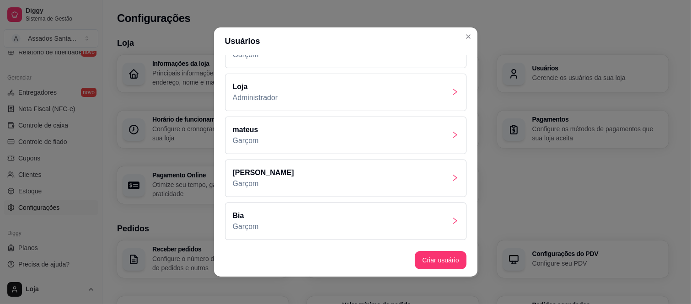
click at [313, 134] on div "[PERSON_NAME]" at bounding box center [345, 135] width 241 height 37
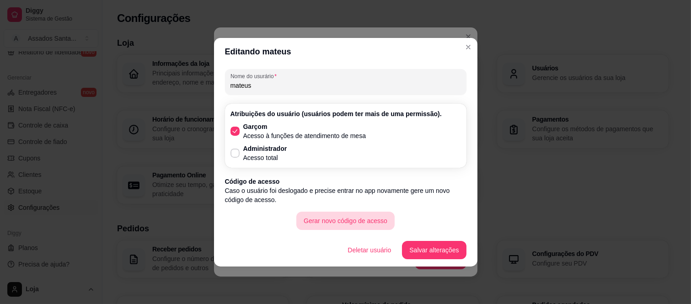
click at [345, 222] on button "Gerar novo código de acesso" at bounding box center [345, 221] width 98 height 18
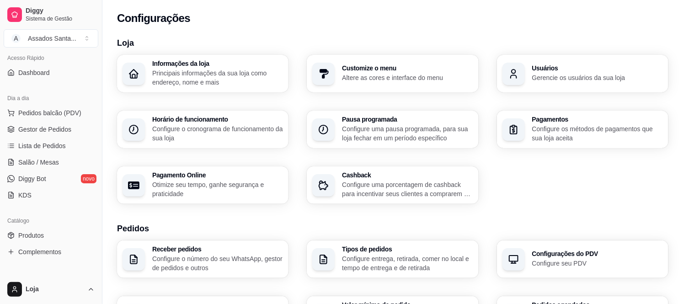
scroll to position [0, 0]
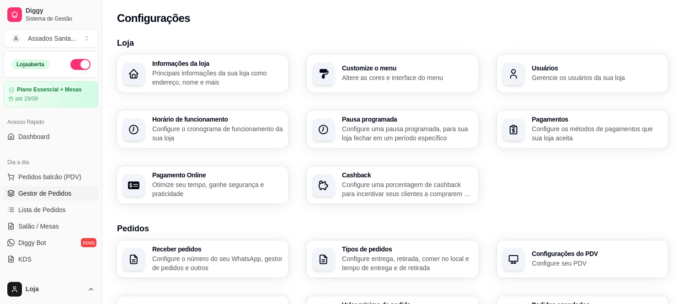
click at [39, 186] on link "Gestor de Pedidos" at bounding box center [51, 193] width 95 height 15
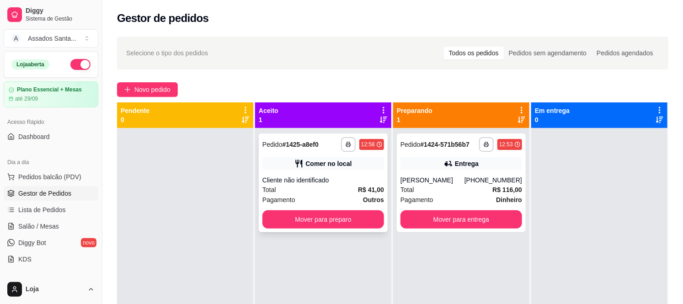
click at [352, 190] on div "Total R$ 41,00" at bounding box center [323, 190] width 122 height 10
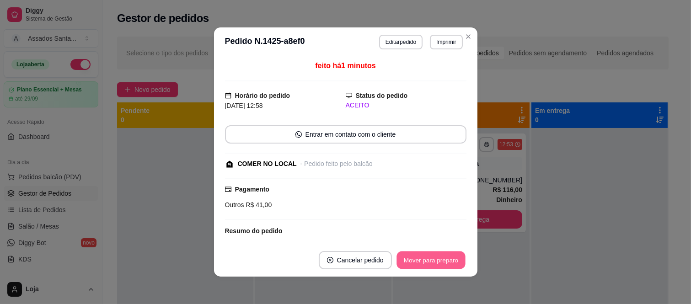
click at [415, 258] on button "Mover para preparo" at bounding box center [430, 260] width 69 height 18
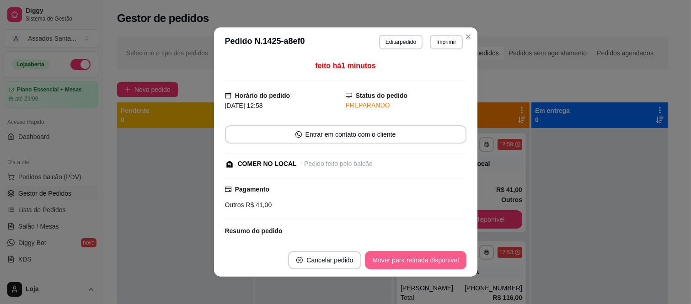
click at [419, 258] on button "Mover para retirada disponível" at bounding box center [415, 260] width 101 height 18
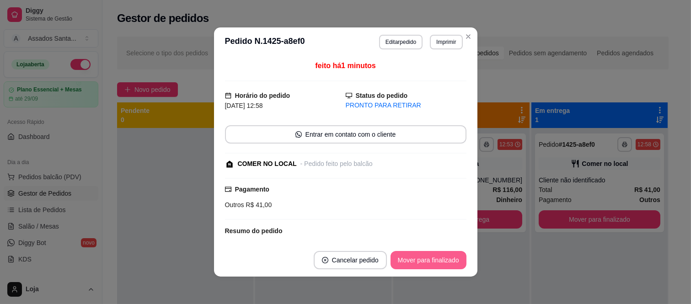
click at [419, 258] on button "Mover para finalizado" at bounding box center [428, 260] width 76 height 18
